Goal: Navigation & Orientation: Find specific page/section

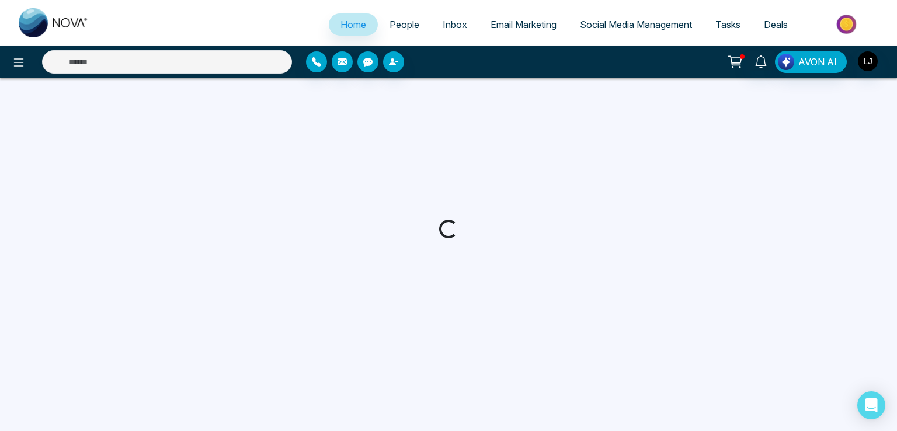
select select "*"
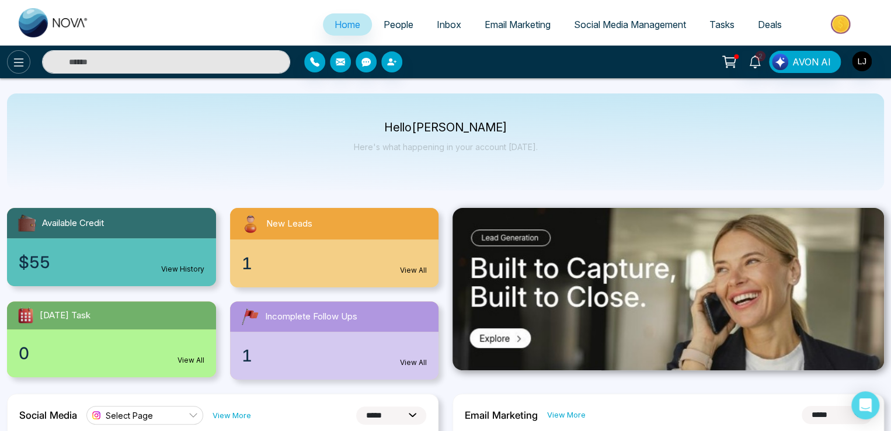
click at [22, 70] on button at bounding box center [18, 61] width 23 height 23
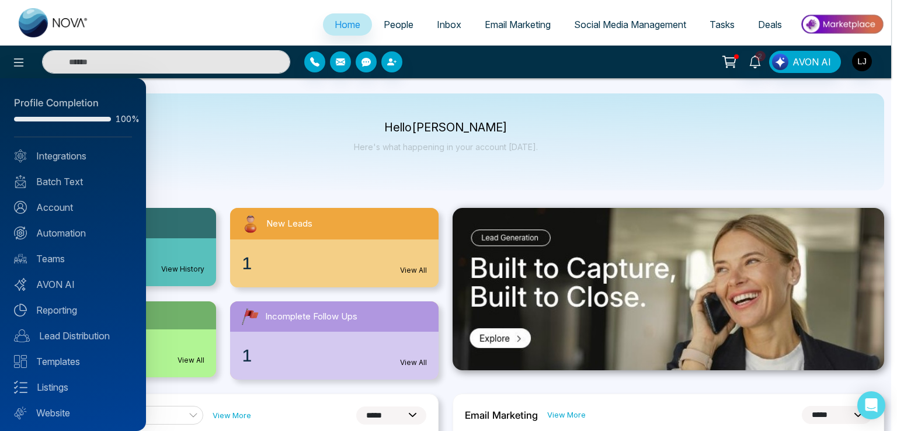
click at [249, 160] on div at bounding box center [448, 215] width 897 height 431
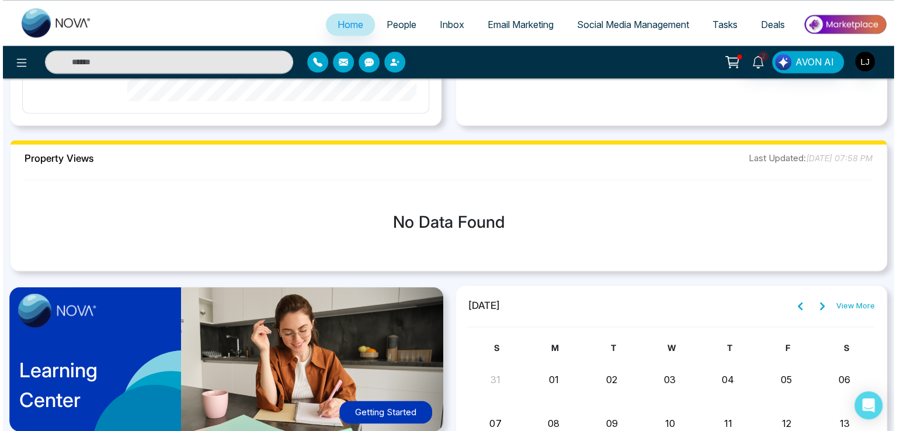
scroll to position [823, 0]
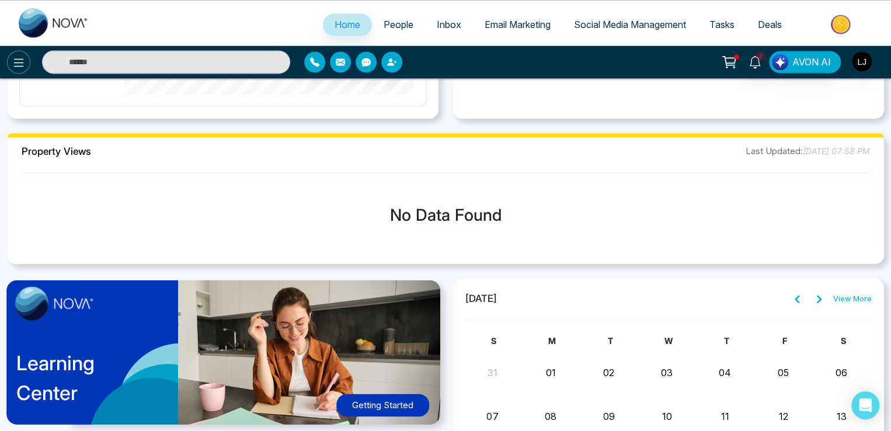
click at [9, 65] on button at bounding box center [18, 61] width 23 height 23
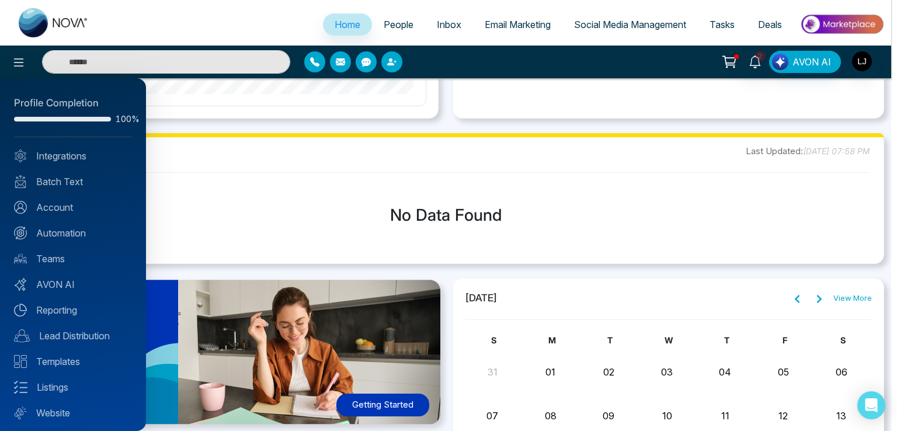
scroll to position [28, 0]
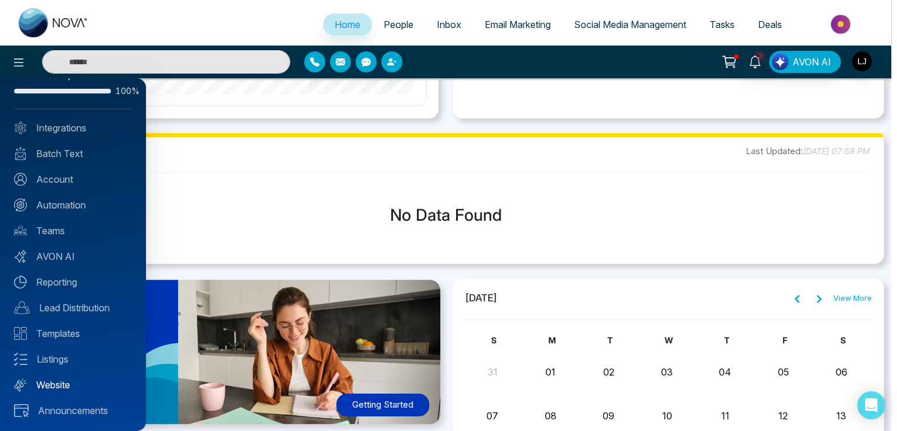
click at [58, 381] on link "Website" at bounding box center [73, 385] width 118 height 14
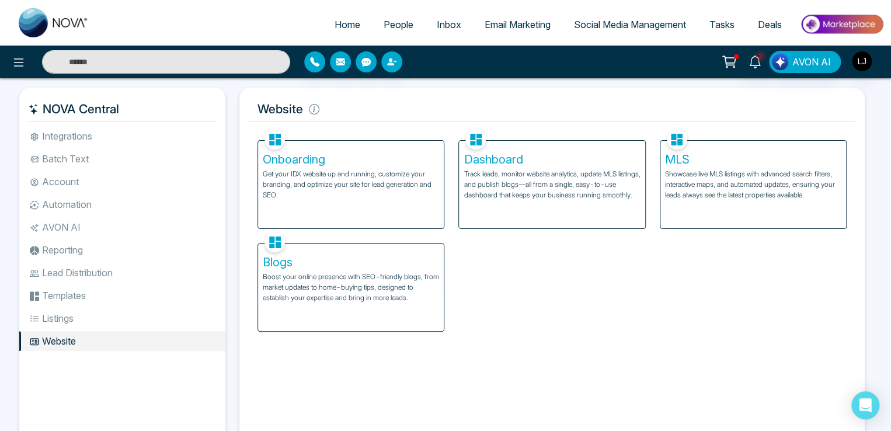
click at [536, 201] on div "Dashboard Track leads, monitor website analytics, update MLS listings, and publ…" at bounding box center [552, 185] width 186 height 88
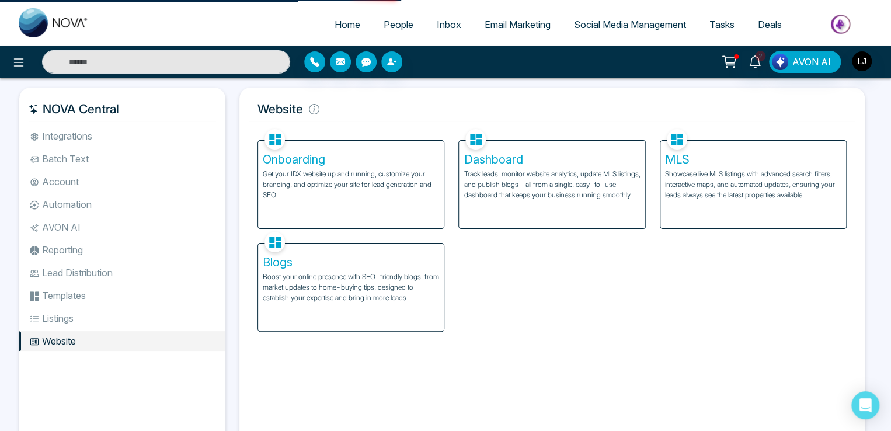
click at [511, 171] on p "Track leads, monitor website analytics, update MLS listings, and publish blogs—…" at bounding box center [552, 185] width 176 height 32
click at [553, 180] on p "Track leads, monitor website analytics, update MLS listings, and publish blogs—…" at bounding box center [552, 185] width 176 height 32
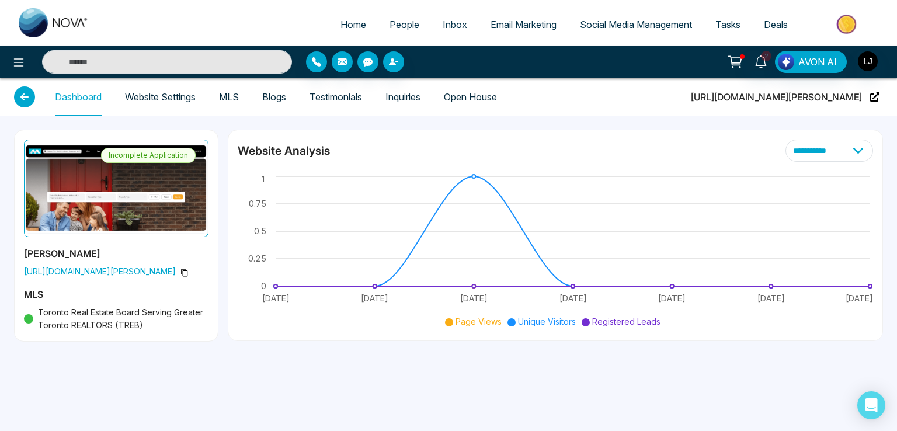
drag, startPoint x: 706, startPoint y: 100, endPoint x: 862, endPoint y: 103, distance: 156.0
click at [862, 103] on div "Dashboard Website Settings MLS Blogs Testimonials Inquiries Open House [URL][DO…" at bounding box center [448, 96] width 869 height 37
copy span "[URL][DOMAIN_NAME][PERSON_NAME]"
